Goal: Task Accomplishment & Management: Use online tool/utility

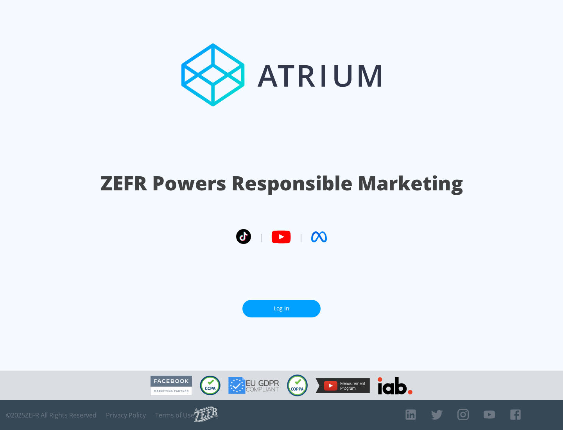
click at [281, 308] on link "Log In" at bounding box center [281, 309] width 78 height 18
